Goal: Information Seeking & Learning: Learn about a topic

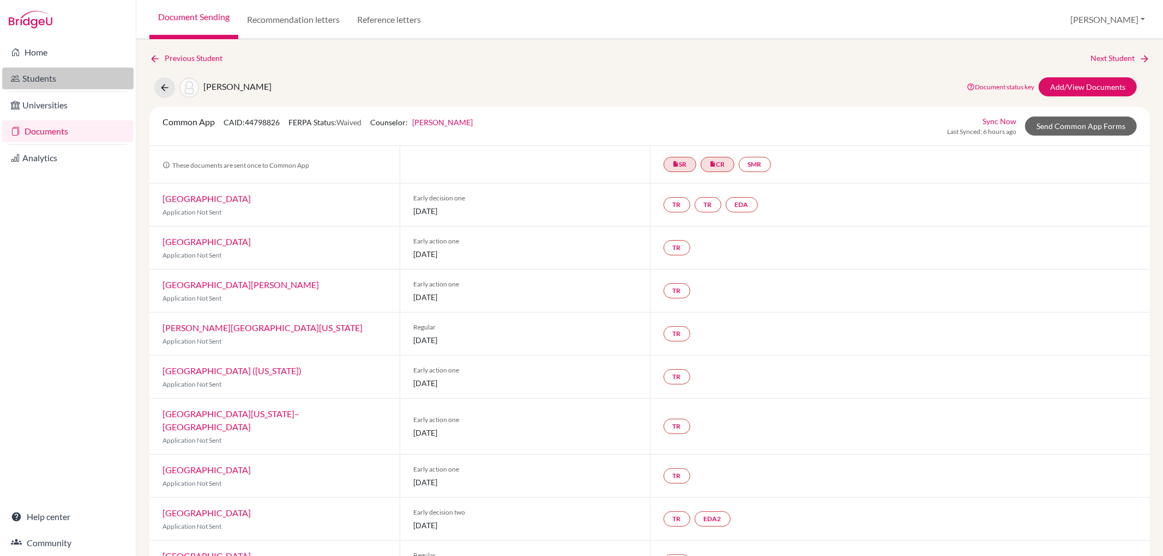
scroll to position [121, 0]
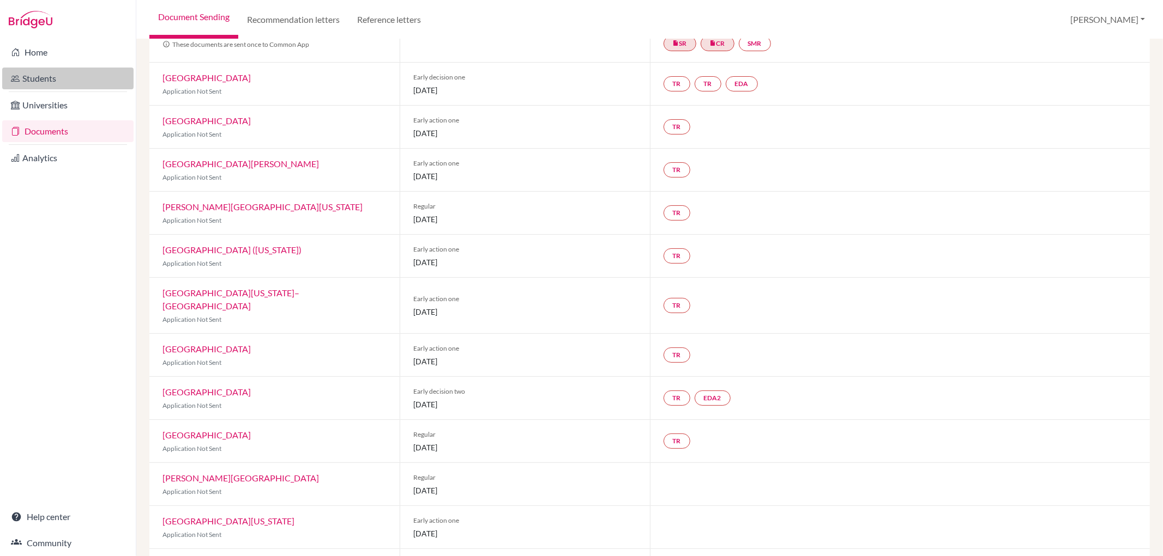
click at [84, 75] on link "Students" at bounding box center [67, 79] width 131 height 22
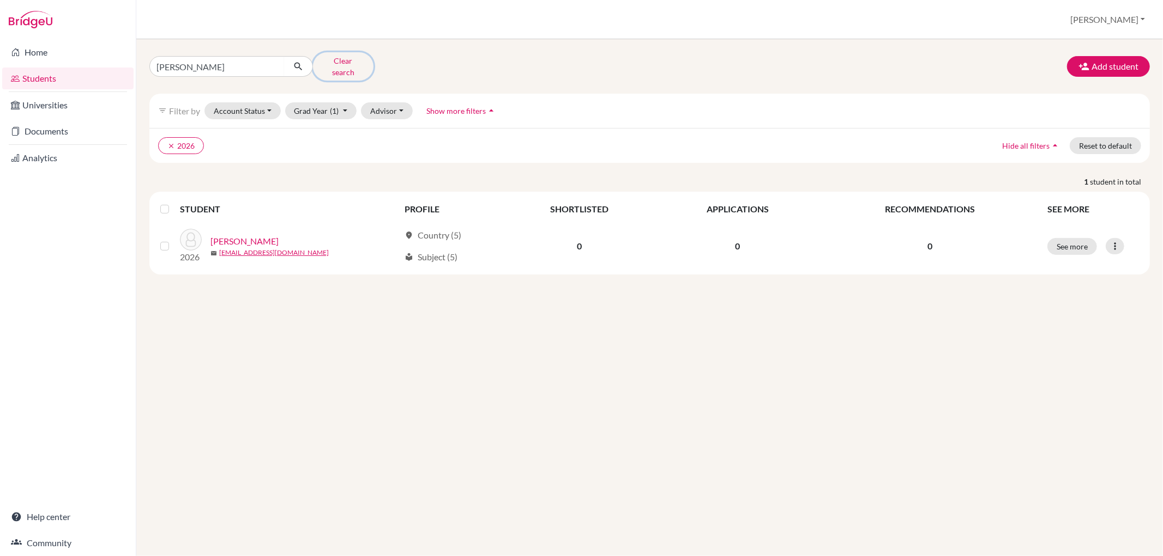
click at [353, 56] on button "Clear search" at bounding box center [343, 66] width 60 height 28
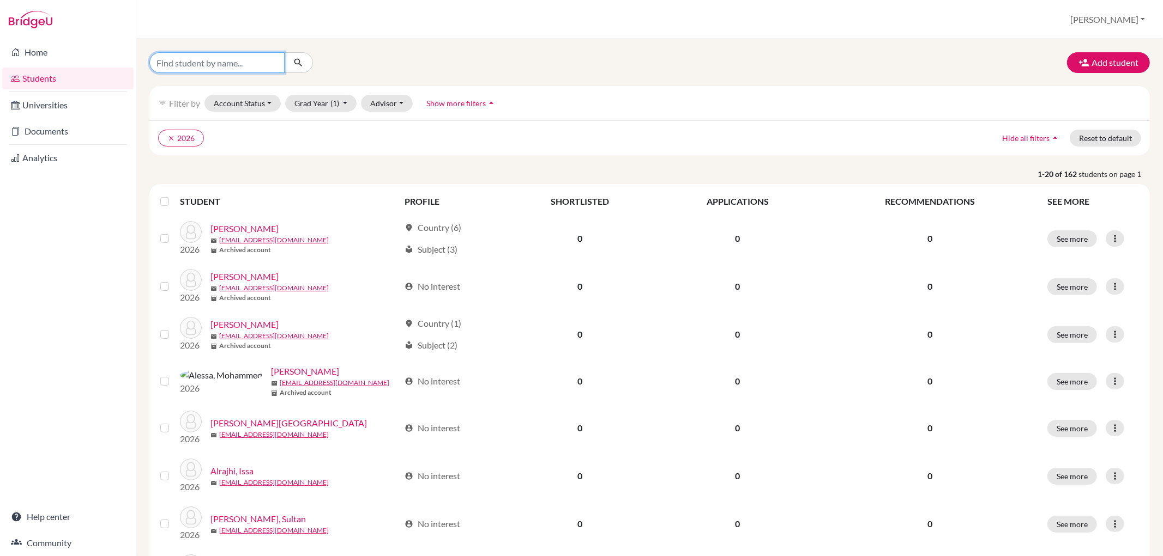
click at [249, 63] on input "Find student by name..." at bounding box center [216, 62] width 135 height 21
type input "[PERSON_NAME]"
click button "submit" at bounding box center [298, 62] width 29 height 21
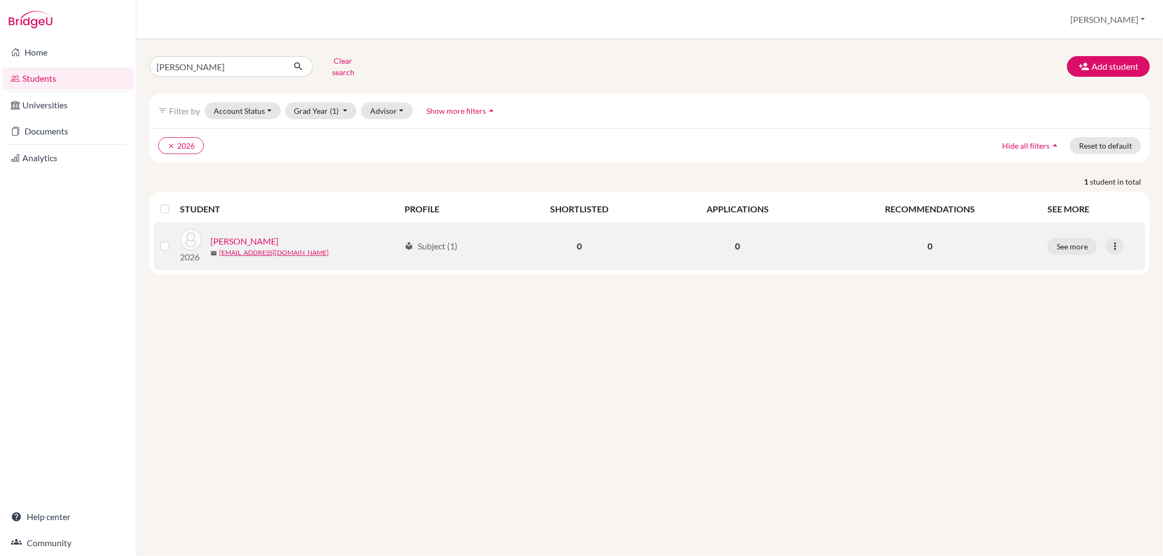
click at [228, 237] on link "[PERSON_NAME]" at bounding box center [244, 241] width 68 height 13
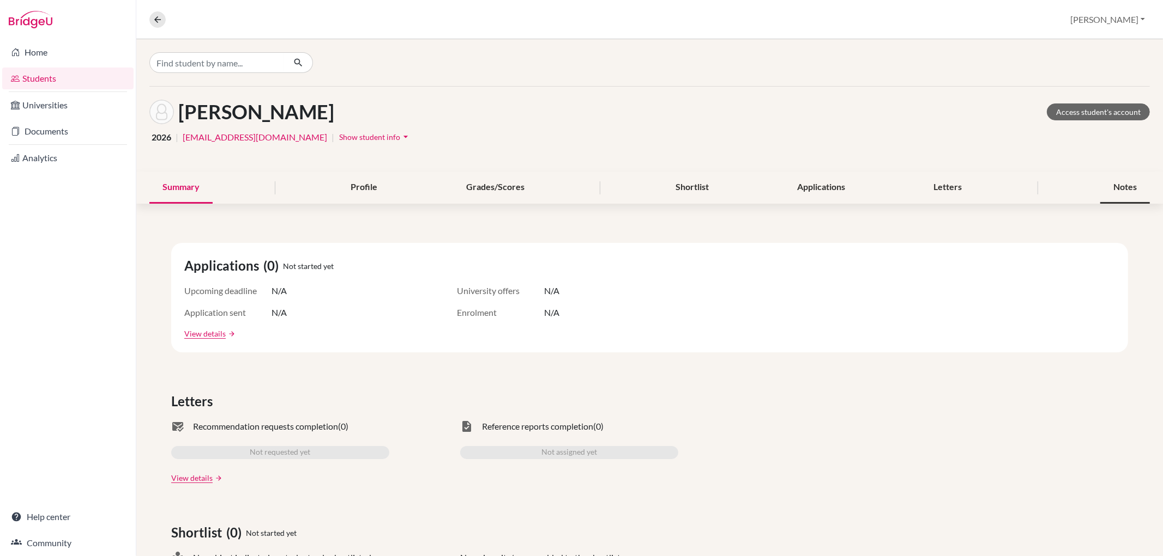
click at [1119, 182] on div "Notes" at bounding box center [1125, 188] width 50 height 32
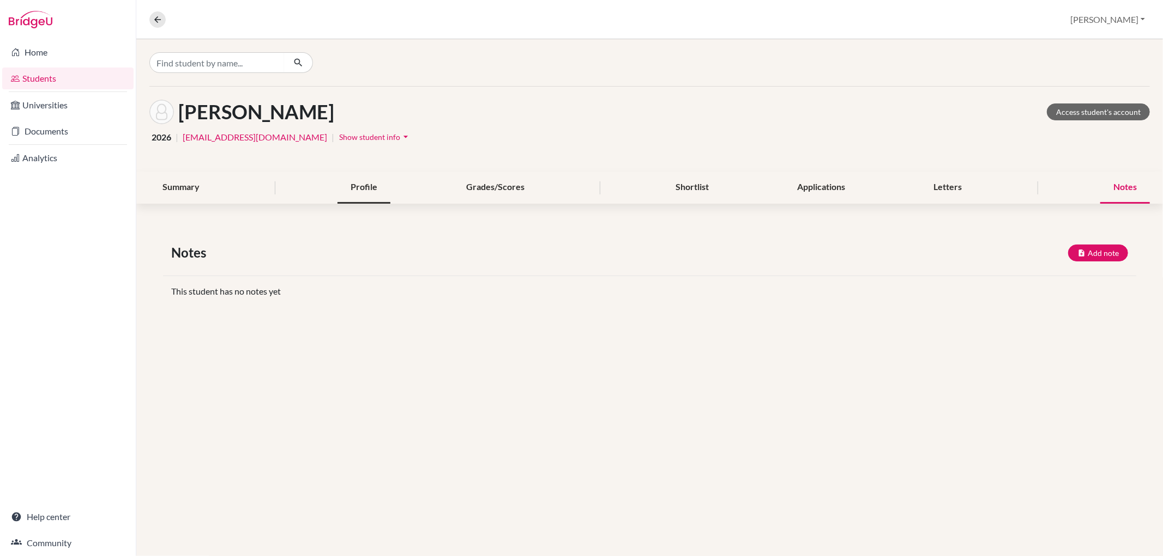
click at [343, 181] on div "Profile" at bounding box center [363, 188] width 53 height 32
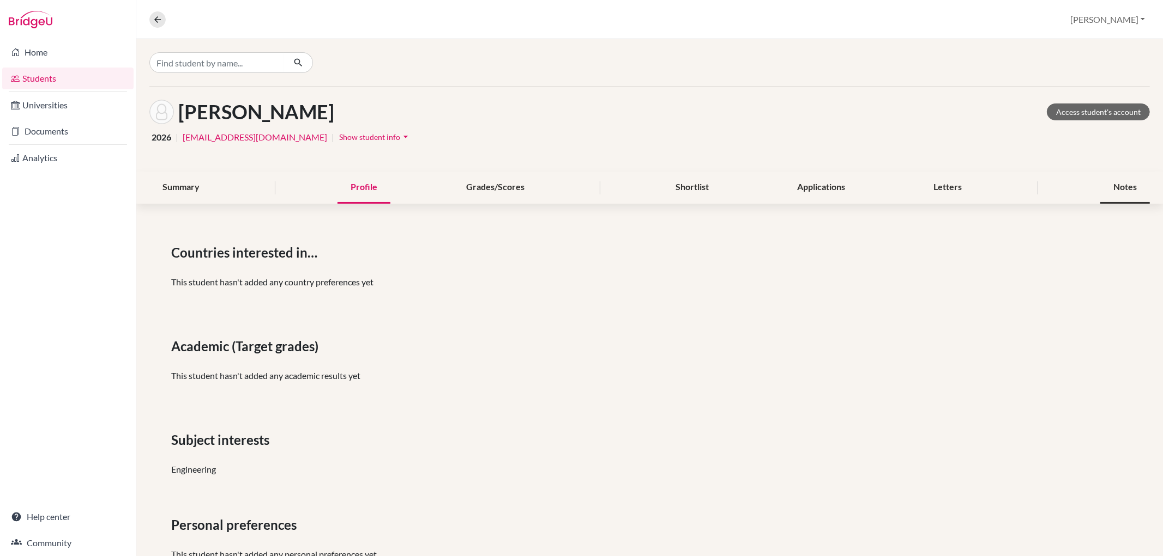
click at [1115, 185] on div "Notes" at bounding box center [1125, 188] width 50 height 32
